Goal: Task Accomplishment & Management: Complete application form

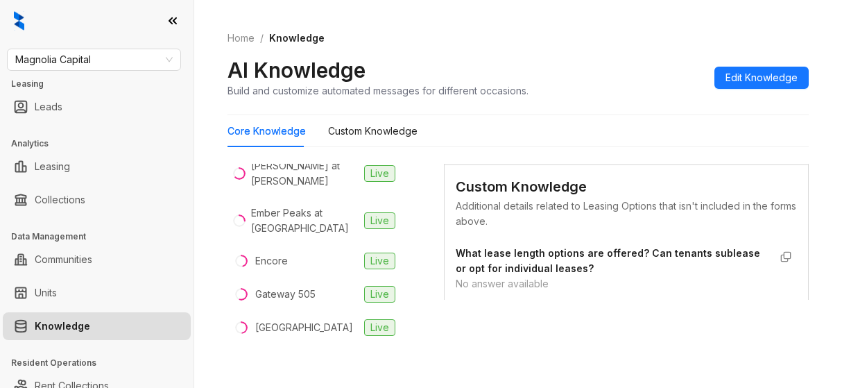
scroll to position [624, 0]
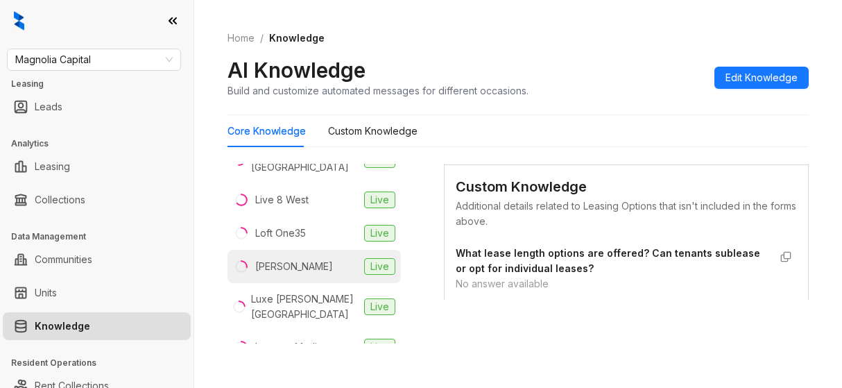
click at [306, 250] on li "[PERSON_NAME] Live" at bounding box center [314, 266] width 173 height 33
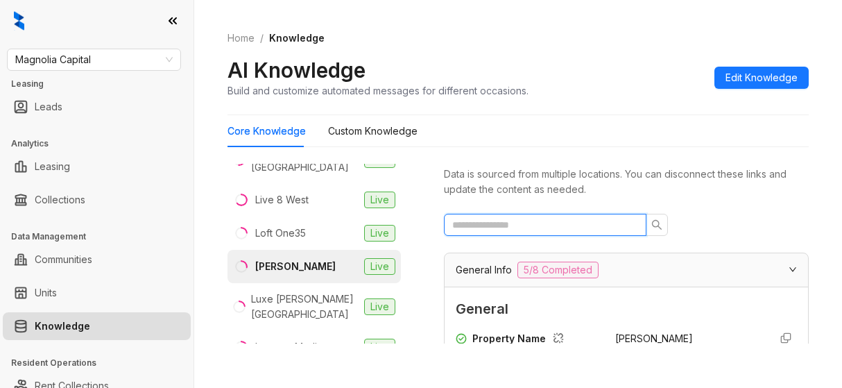
click at [545, 226] on input "text" at bounding box center [539, 224] width 175 height 15
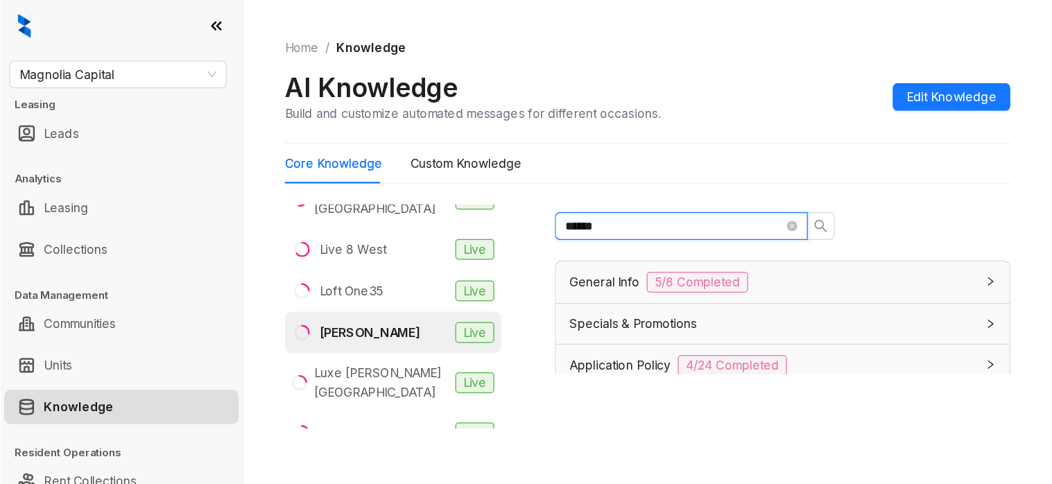
scroll to position [43, 0]
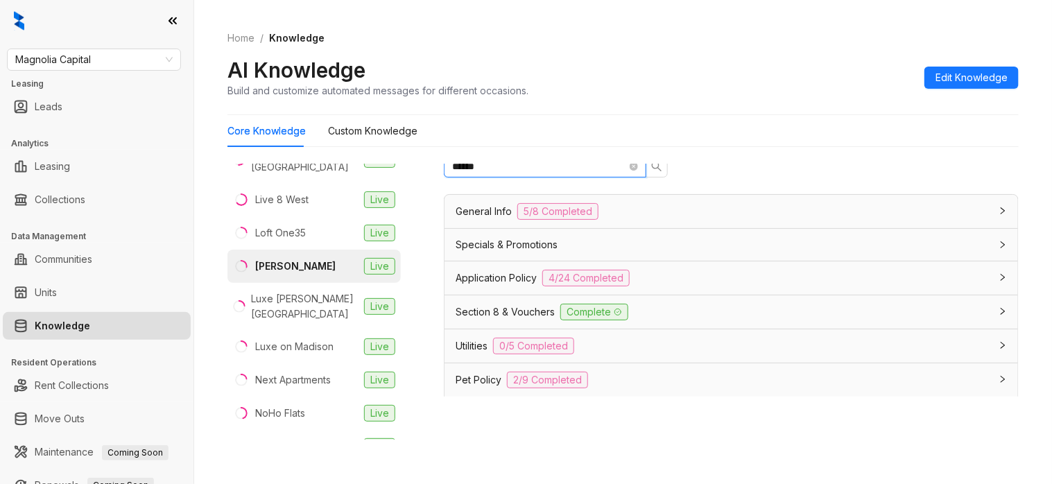
type input "******"
drag, startPoint x: 805, startPoint y: 0, endPoint x: 626, endPoint y: 67, distance: 191.6
click at [626, 67] on div "AI Knowledge Build and customize automated messages for different occasions. Ed…" at bounding box center [624, 77] width 792 height 41
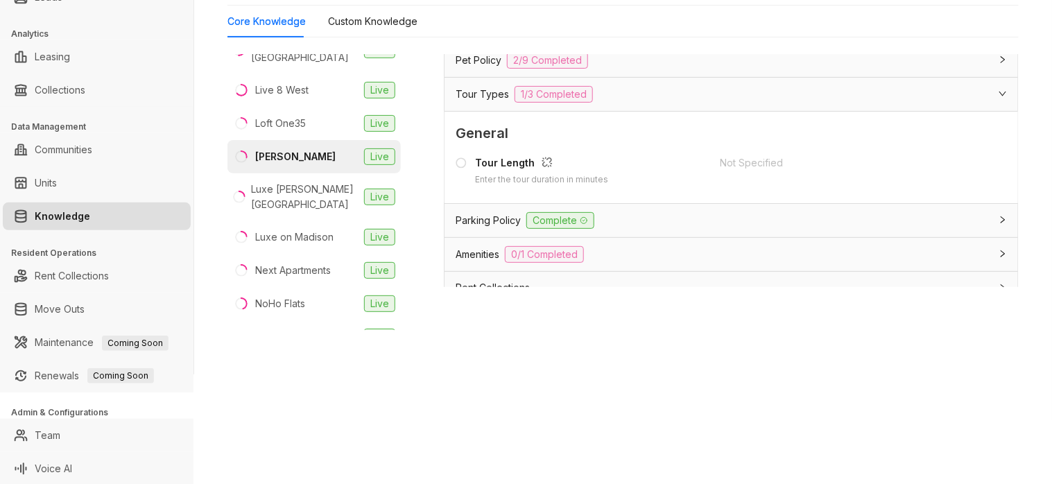
scroll to position [0, 0]
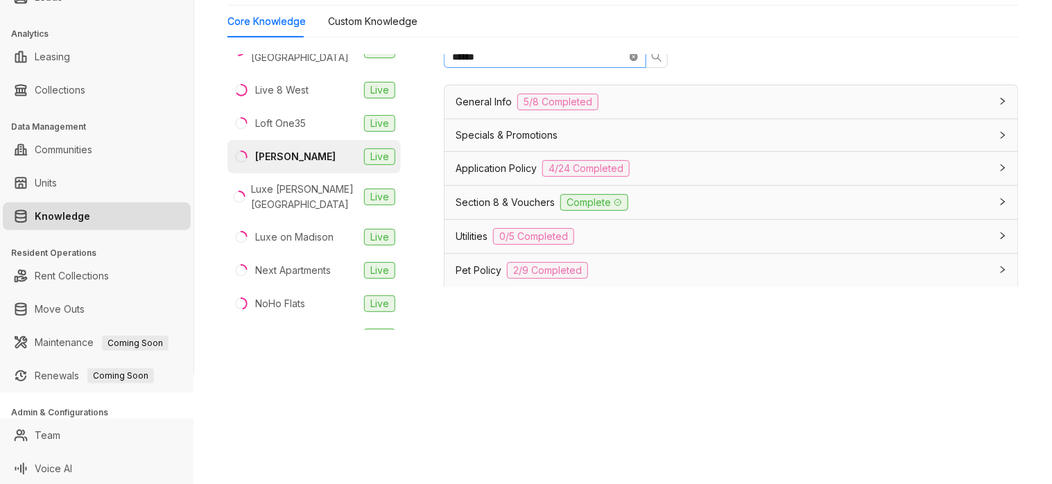
click at [630, 59] on icon "close-circle" at bounding box center [634, 57] width 8 height 8
click at [644, 94] on div "General Info 5/8 Completed" at bounding box center [732, 101] width 574 height 33
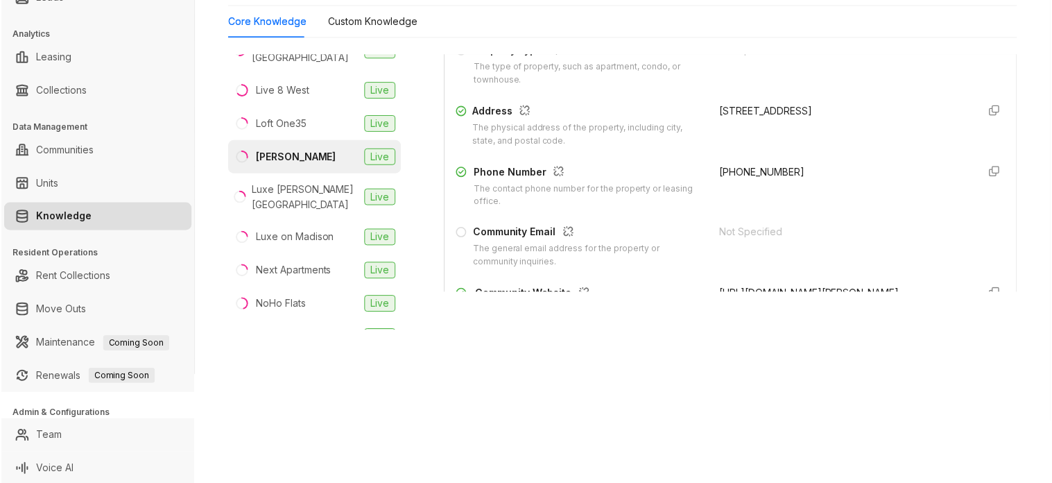
scroll to position [260, 0]
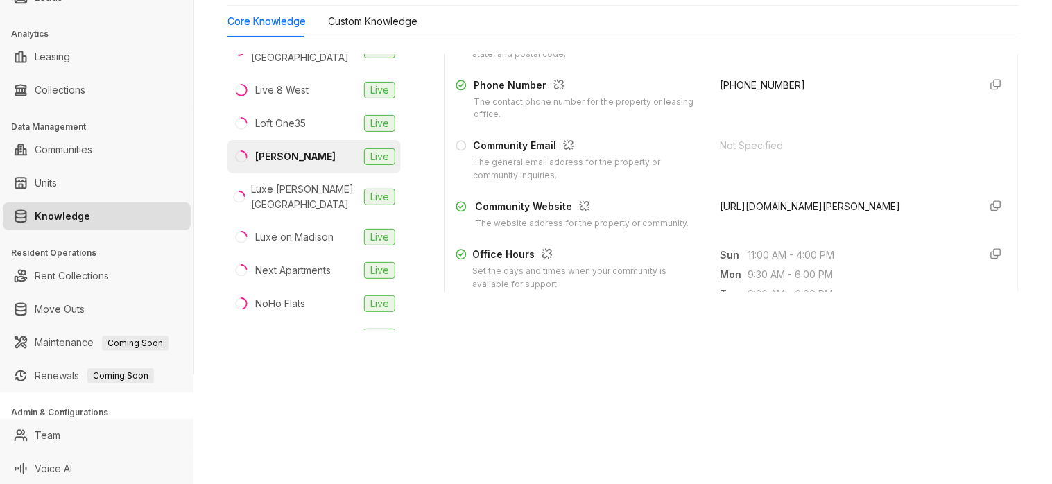
drag, startPoint x: 809, startPoint y: 219, endPoint x: 699, endPoint y: 199, distance: 111.4
click at [699, 199] on div "Community Website The website address for the property or community. [URL][DOMA…" at bounding box center [732, 214] width 552 height 31
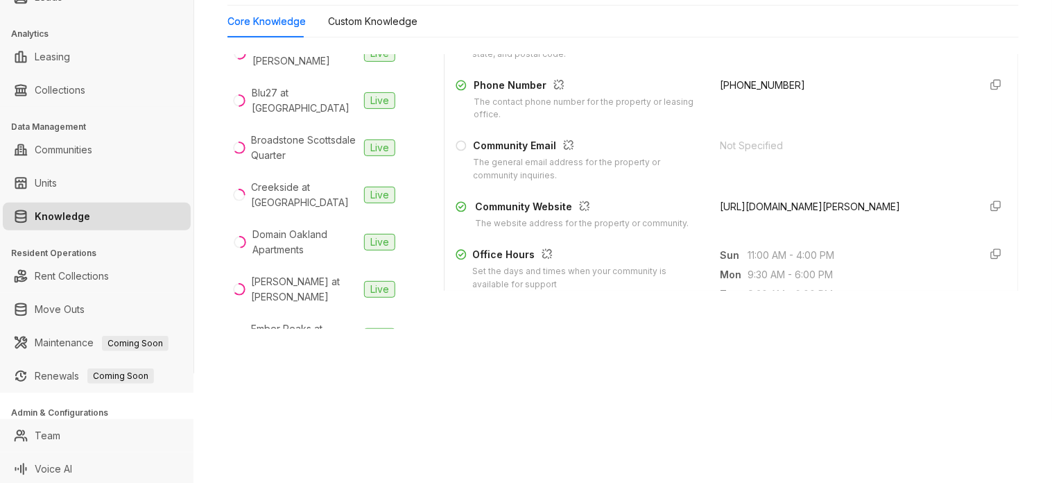
scroll to position [0, 0]
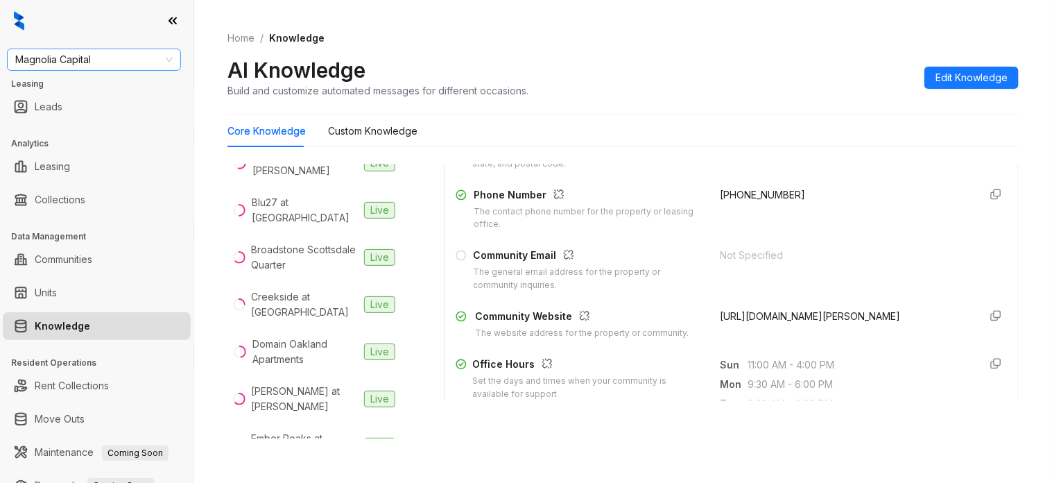
click at [126, 53] on span "Magnolia Capital" at bounding box center [93, 59] width 157 height 21
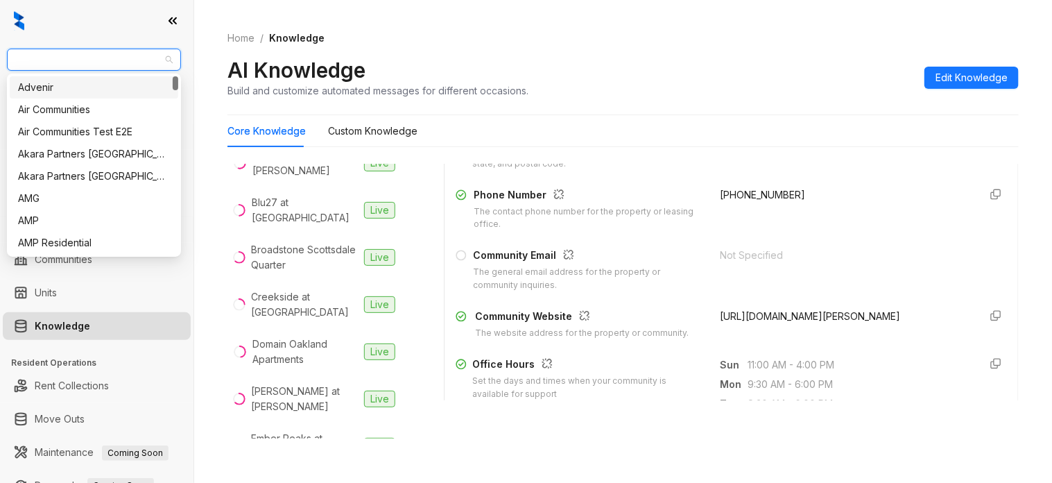
click at [126, 53] on span "Magnolia Capital" at bounding box center [93, 59] width 157 height 21
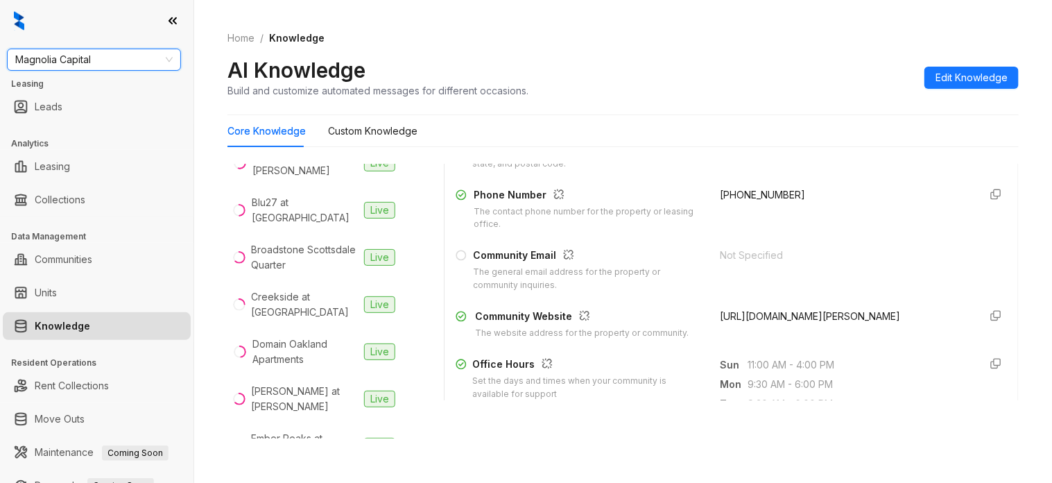
click at [126, 53] on span "Magnolia Capital" at bounding box center [93, 59] width 157 height 21
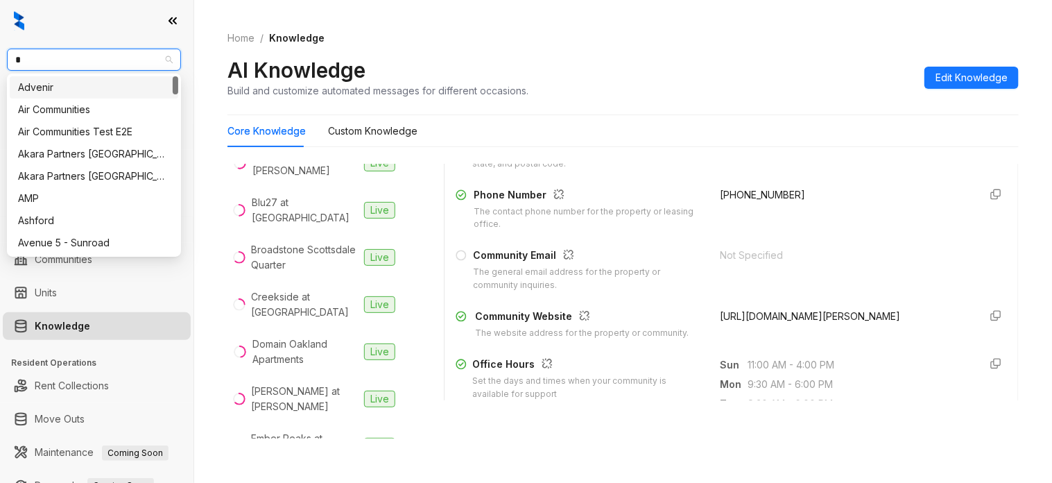
type input "**"
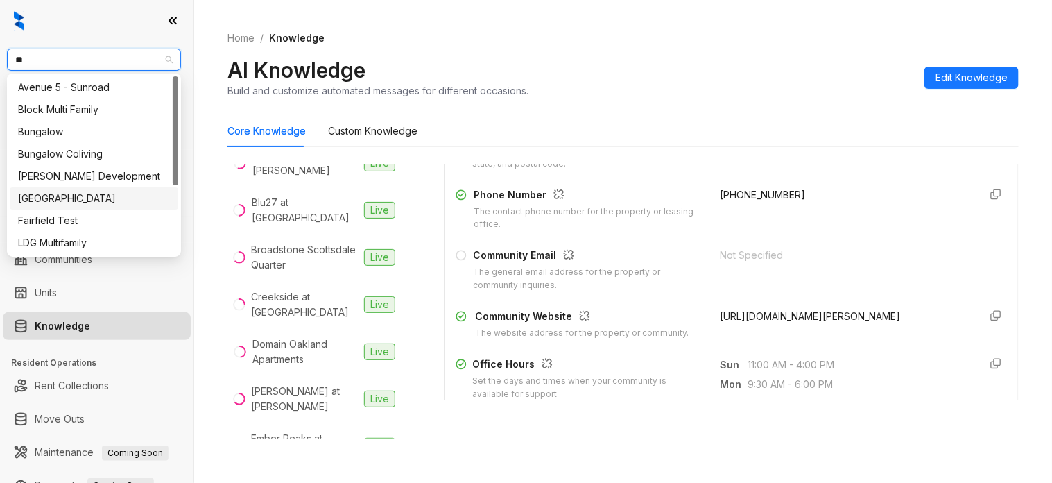
click at [110, 203] on div "[GEOGRAPHIC_DATA]" at bounding box center [94, 198] width 152 height 15
